Goal: Communication & Community: Ask a question

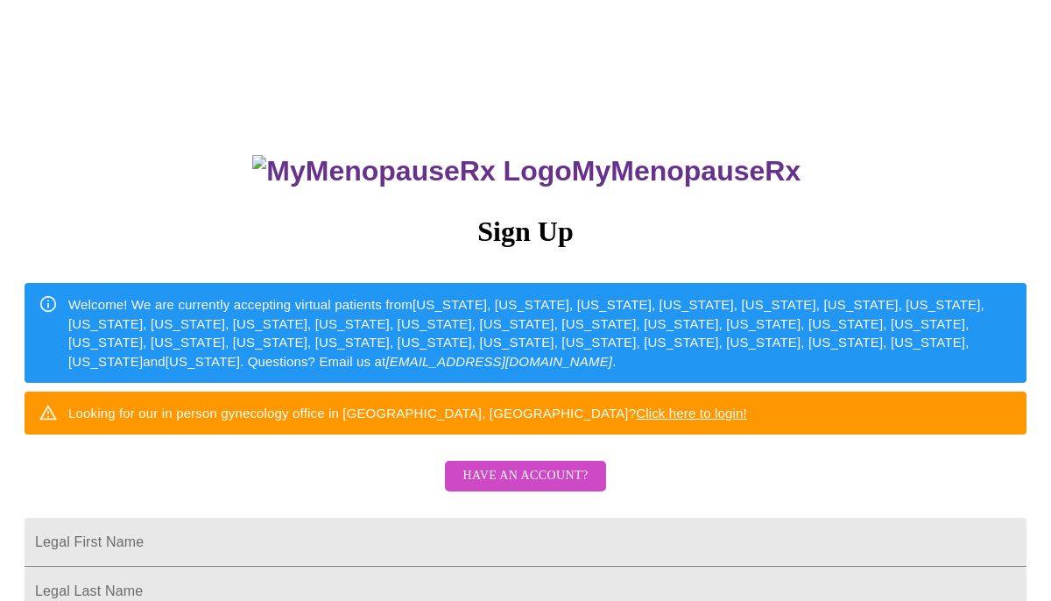
click at [558, 487] on span "Have an account?" at bounding box center [525, 476] width 125 height 22
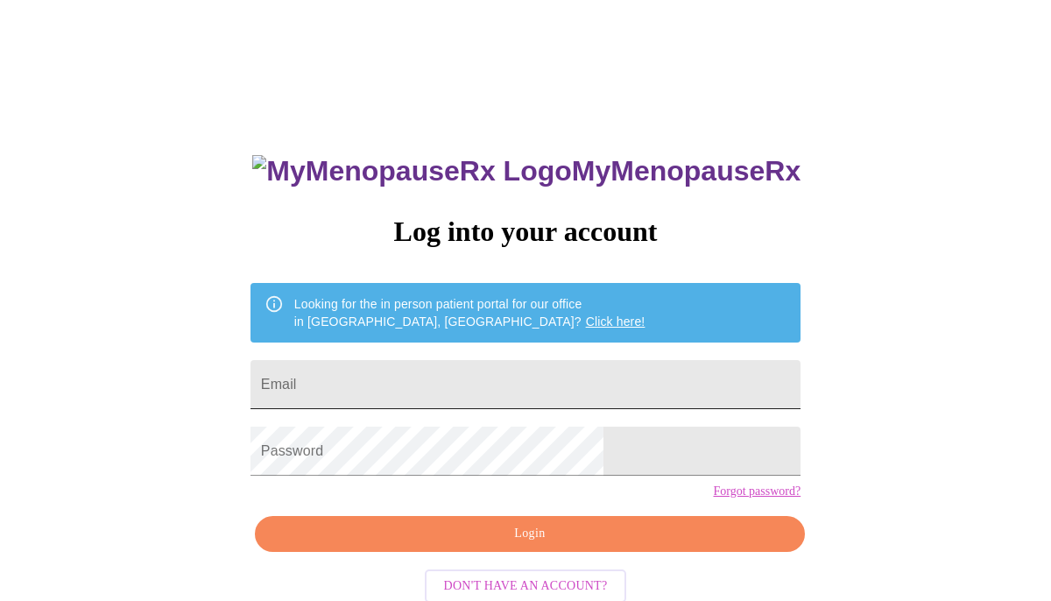
click at [461, 386] on input "Email" at bounding box center [526, 384] width 550 height 49
type input "[EMAIL_ADDRESS][DOMAIN_NAME]"
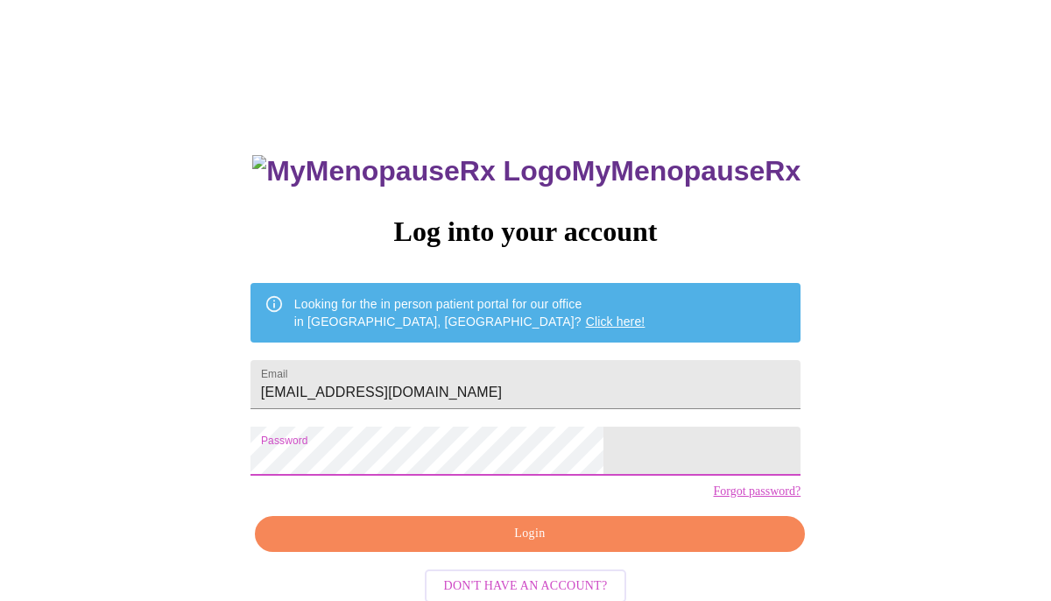
click at [480, 545] on span "Login" at bounding box center [530, 534] width 510 height 22
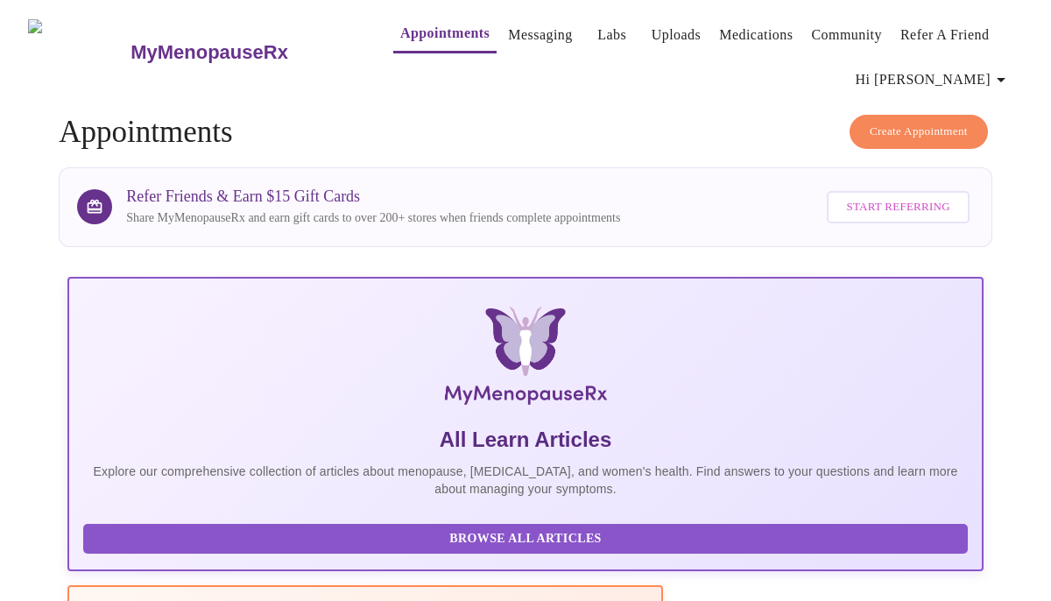
click at [515, 23] on link "Messaging" at bounding box center [540, 35] width 64 height 25
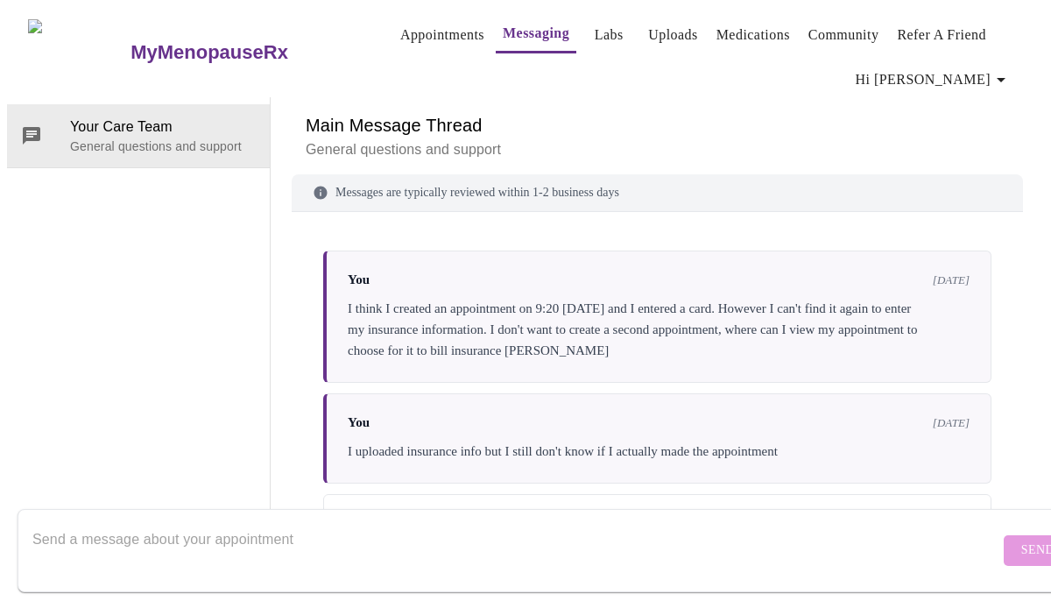
scroll to position [176, 0]
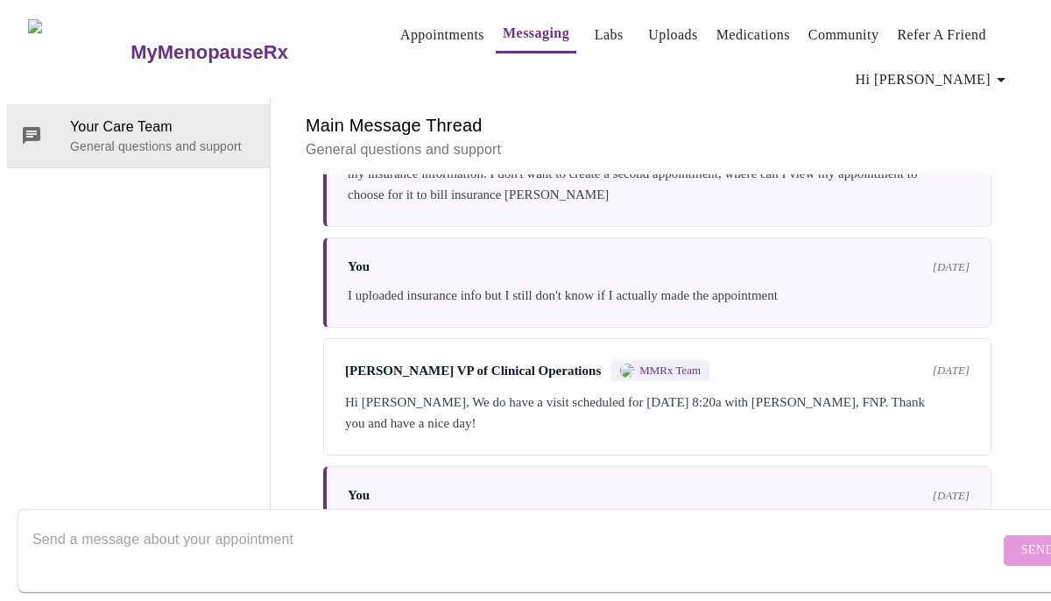
click at [289, 523] on textarea "Send a message about your appointment" at bounding box center [515, 550] width 967 height 56
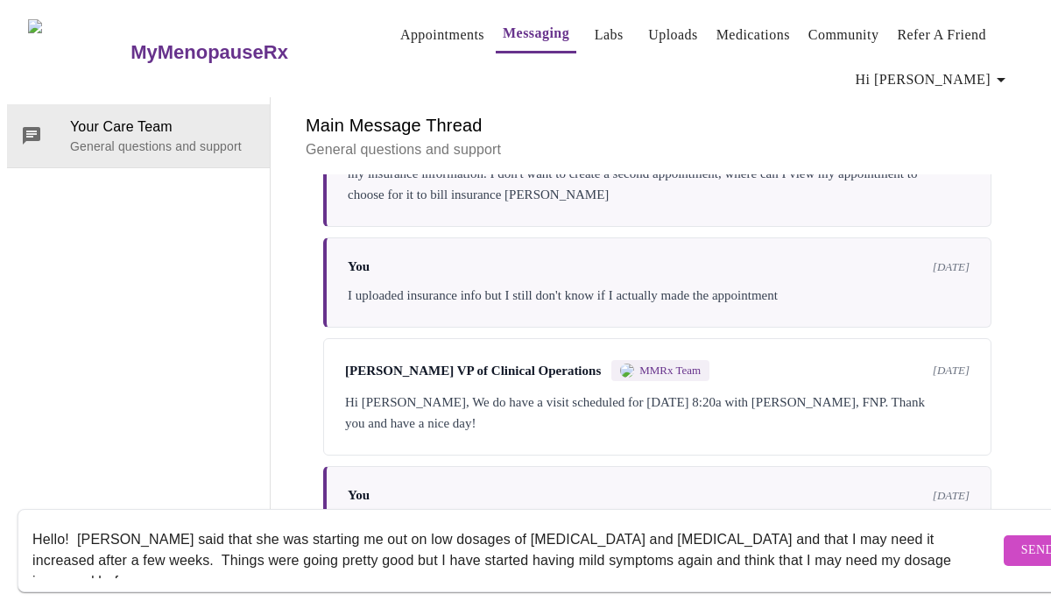
scroll to position [11, 0]
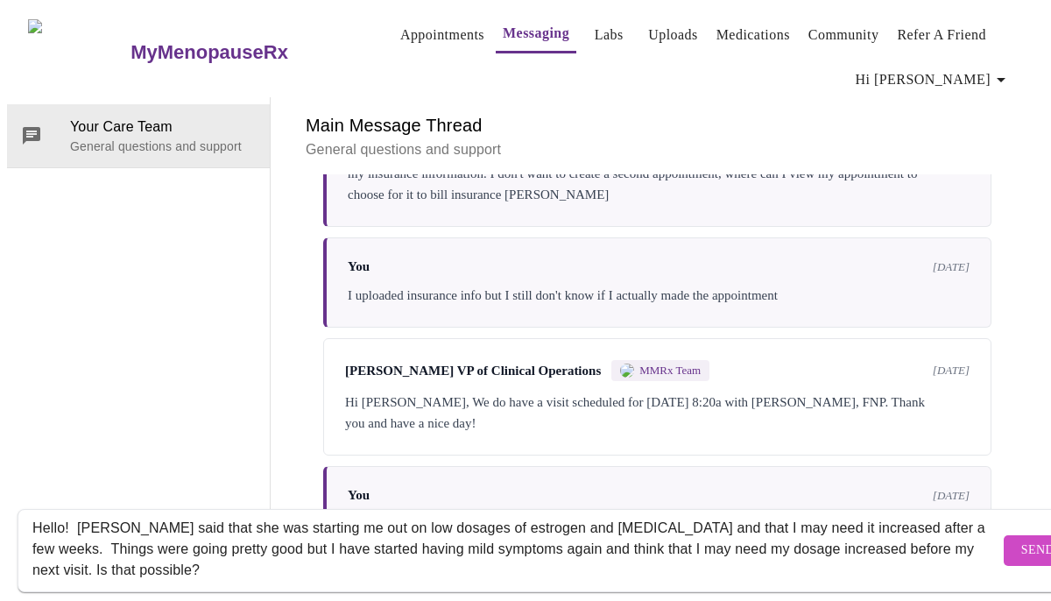
type textarea "Hello! [PERSON_NAME] said that she was starting me out on low dosages of estrog…"
click at [1021, 540] on span "Send" at bounding box center [1037, 551] width 33 height 22
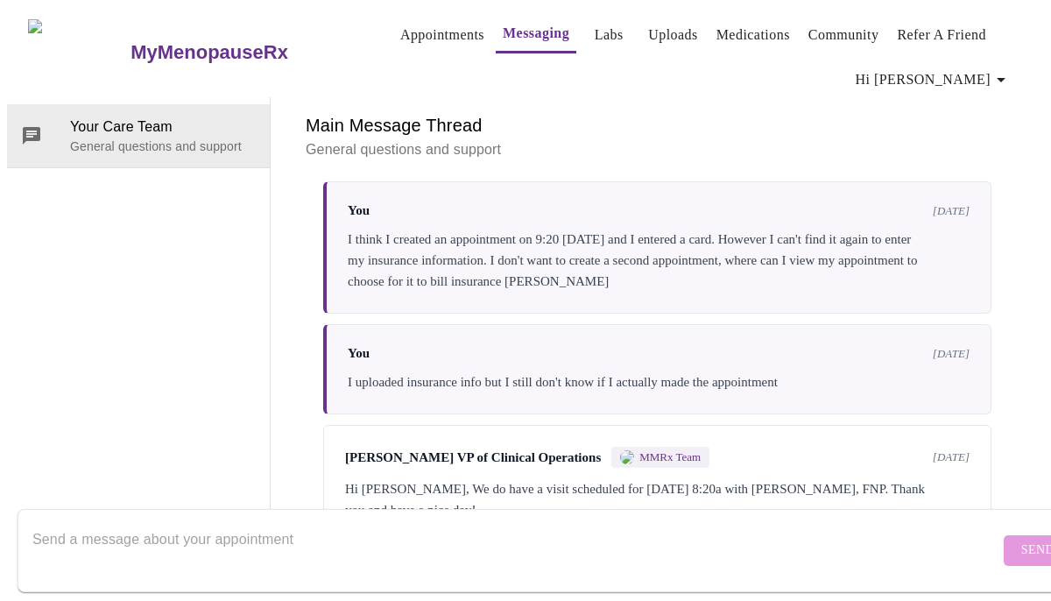
scroll to position [0, 0]
